Goal: Task Accomplishment & Management: Complete application form

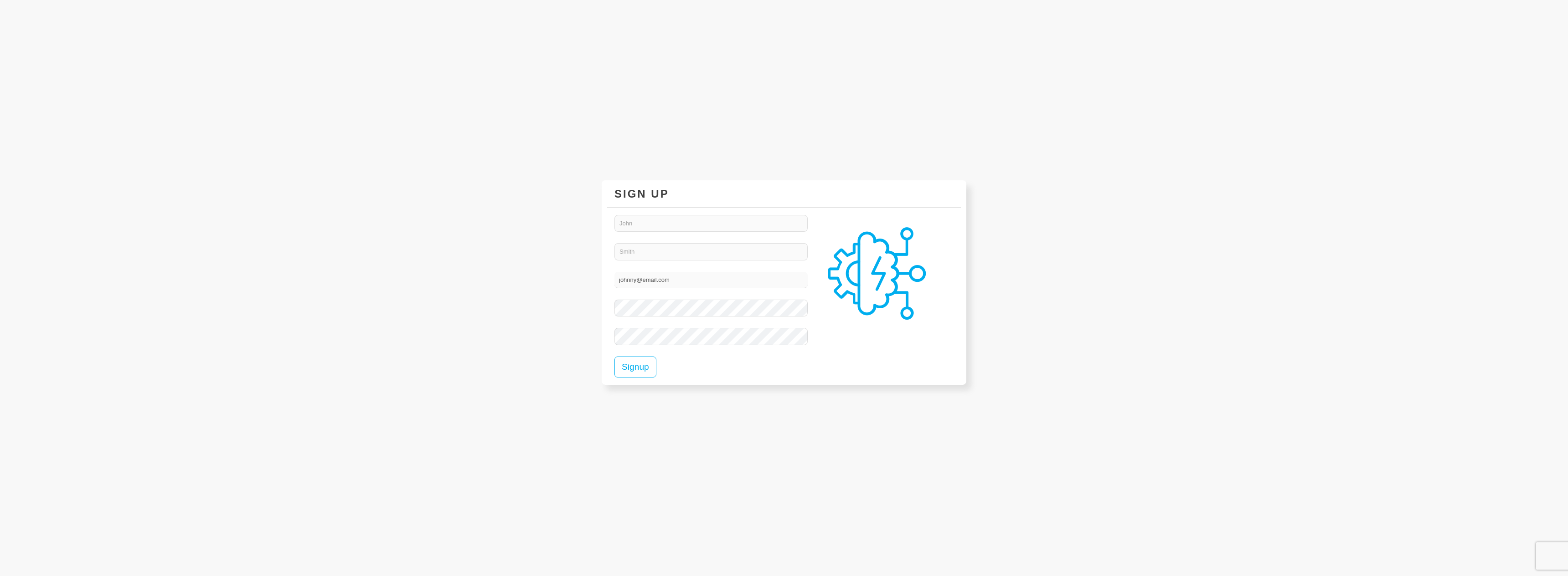
type input "[EMAIL_ADDRESS][DOMAIN_NAME]"
click at [678, 223] on input "text" at bounding box center [711, 223] width 194 height 16
type input "adeel"
type input "ali"
type input "[EMAIL_ADDRESS][DOMAIN_NAME]"
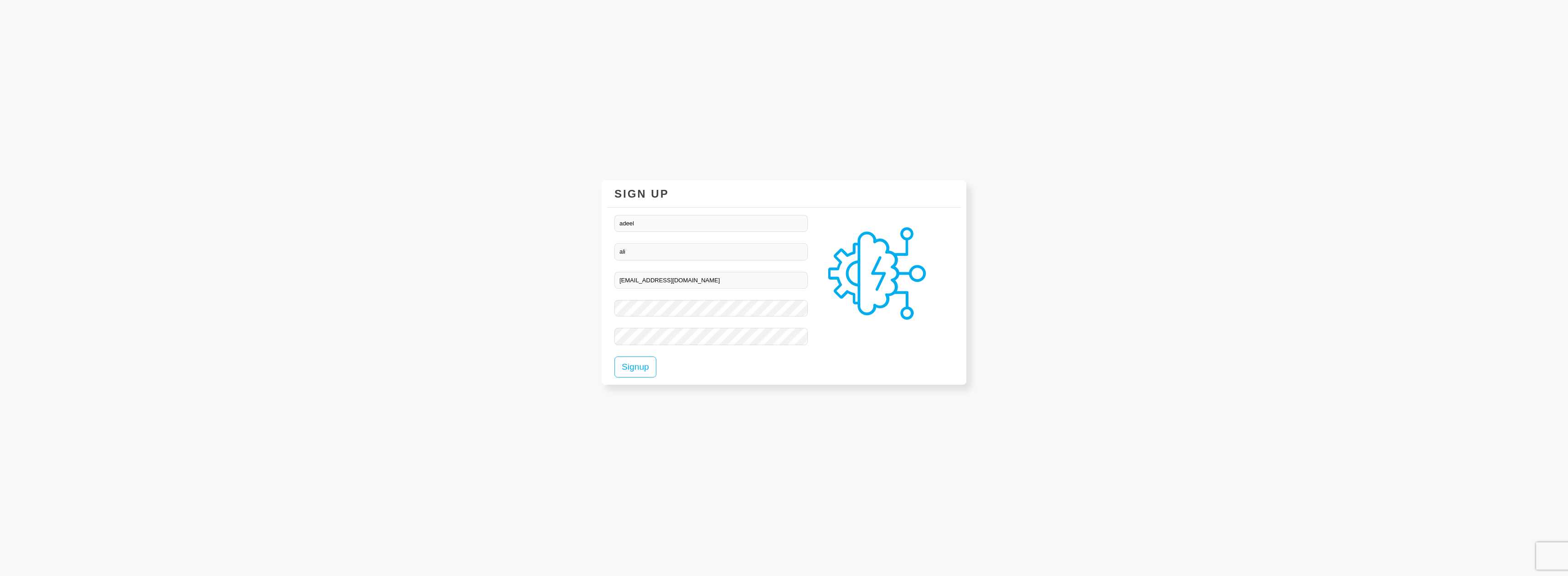
click at [590, 296] on div "SIGN UP [PERSON_NAME] [EMAIL_ADDRESS][DOMAIN_NAME] Signup" at bounding box center [784, 288] width 547 height 576
click at [631, 369] on button "Signup" at bounding box center [635, 367] width 42 height 21
click at [1130, 165] on body "SIGN UP adeel ali adeel@inqilne.com" at bounding box center [784, 288] width 1568 height 576
